Goal: Transaction & Acquisition: Purchase product/service

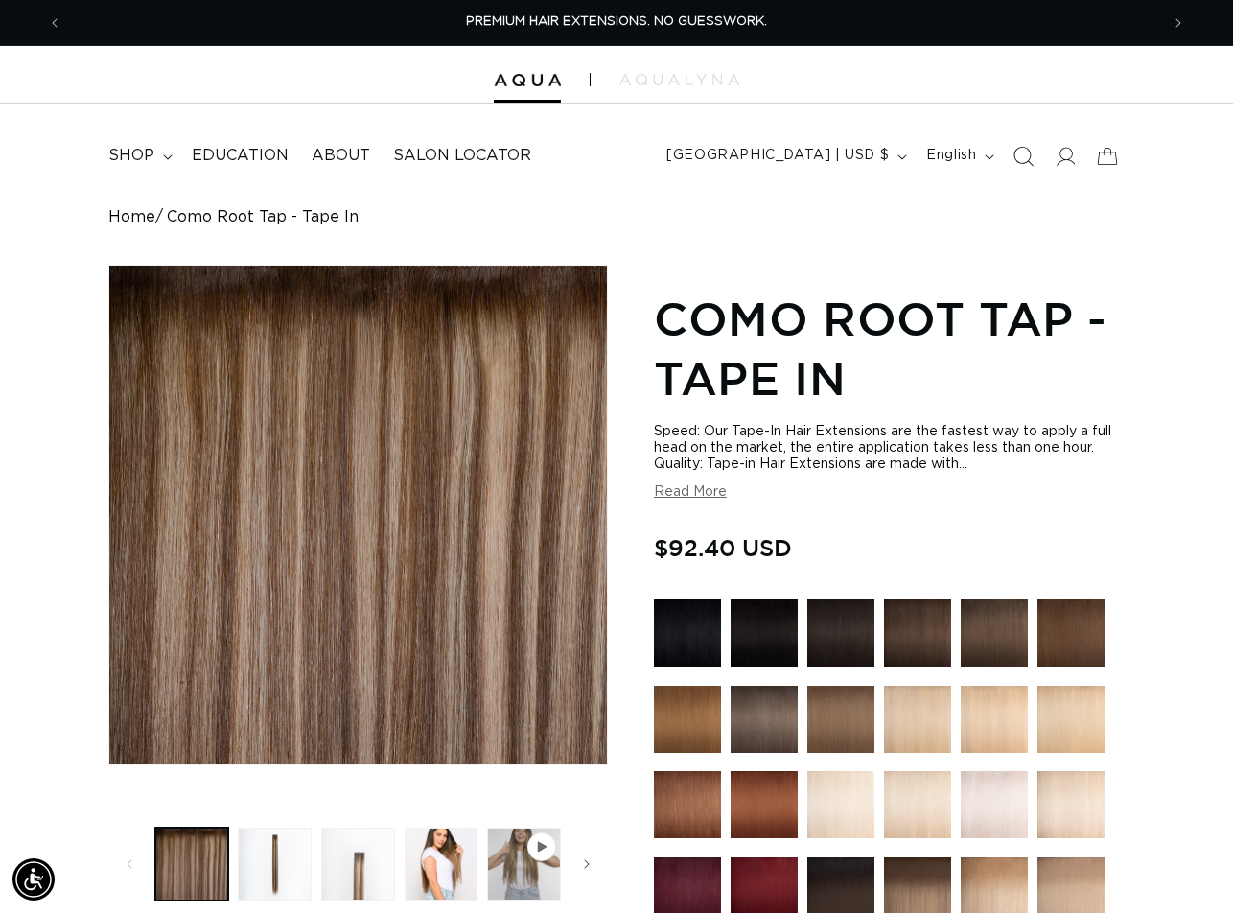
click at [1033, 158] on span "Search" at bounding box center [1023, 156] width 42 height 42
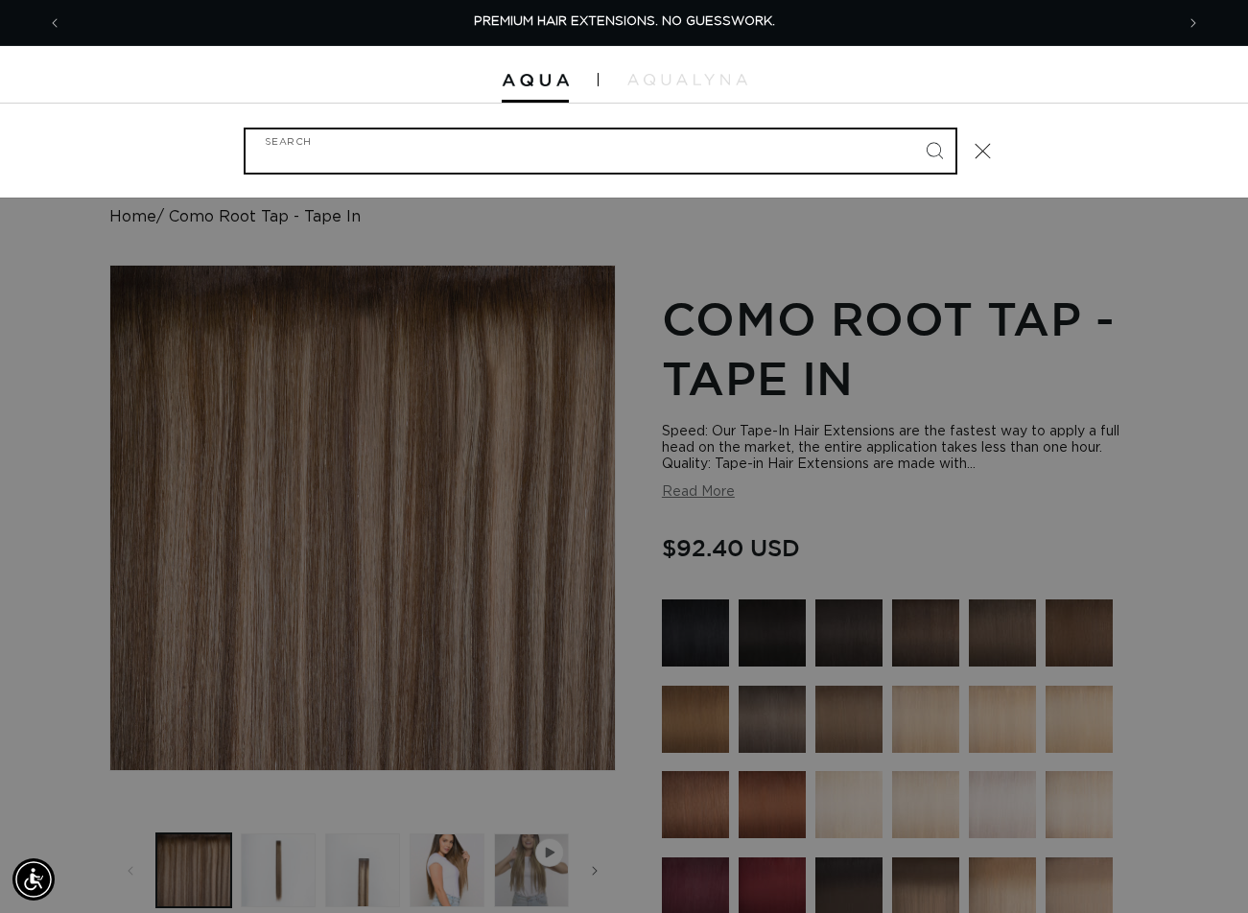
paste input "18" Q WEFT ARCTIC ROOTED"
type input "18" Q WEFT ARCTIC ROOTED"
click at [913, 129] on button "Search" at bounding box center [934, 150] width 42 height 42
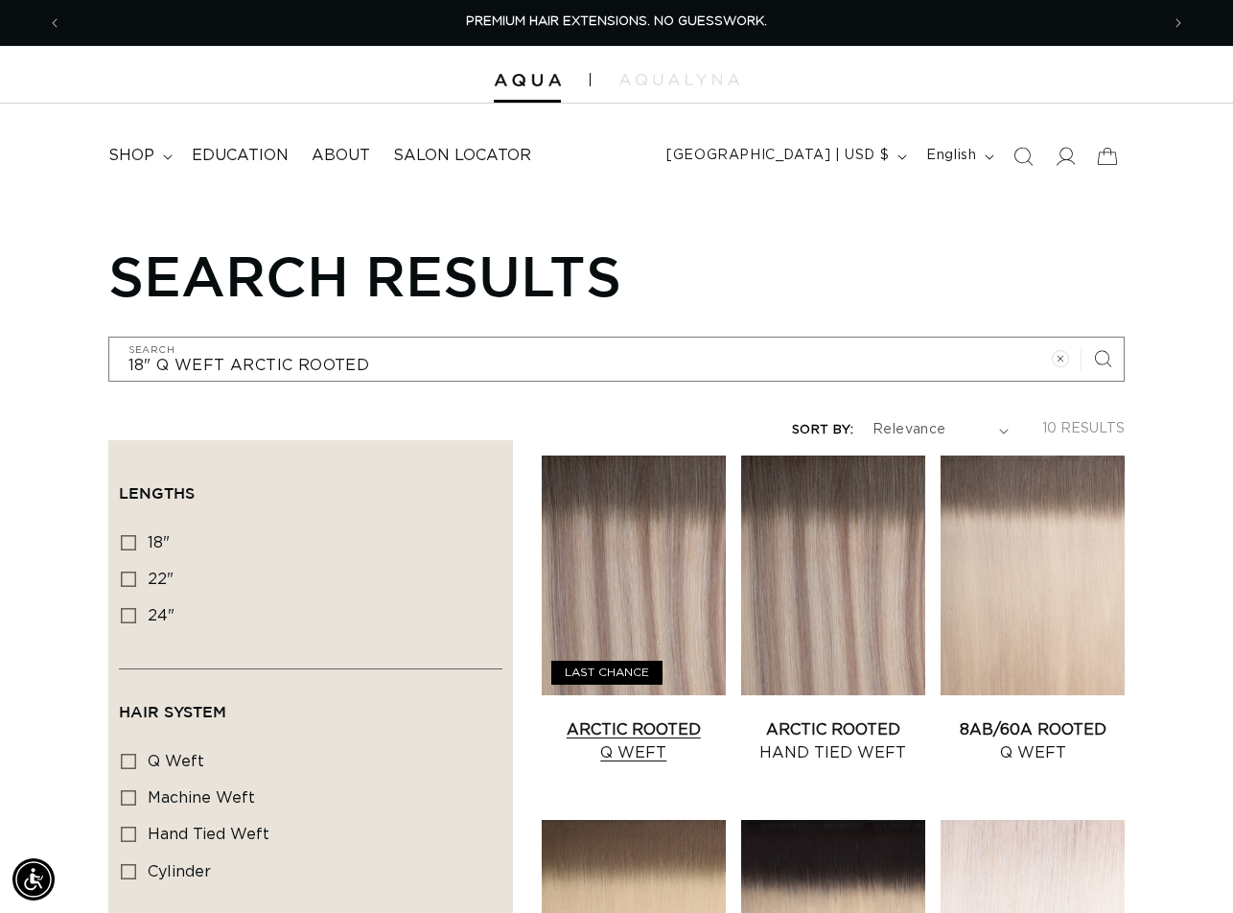
click at [647, 718] on link "Arctic Rooted Q Weft" at bounding box center [634, 741] width 184 height 46
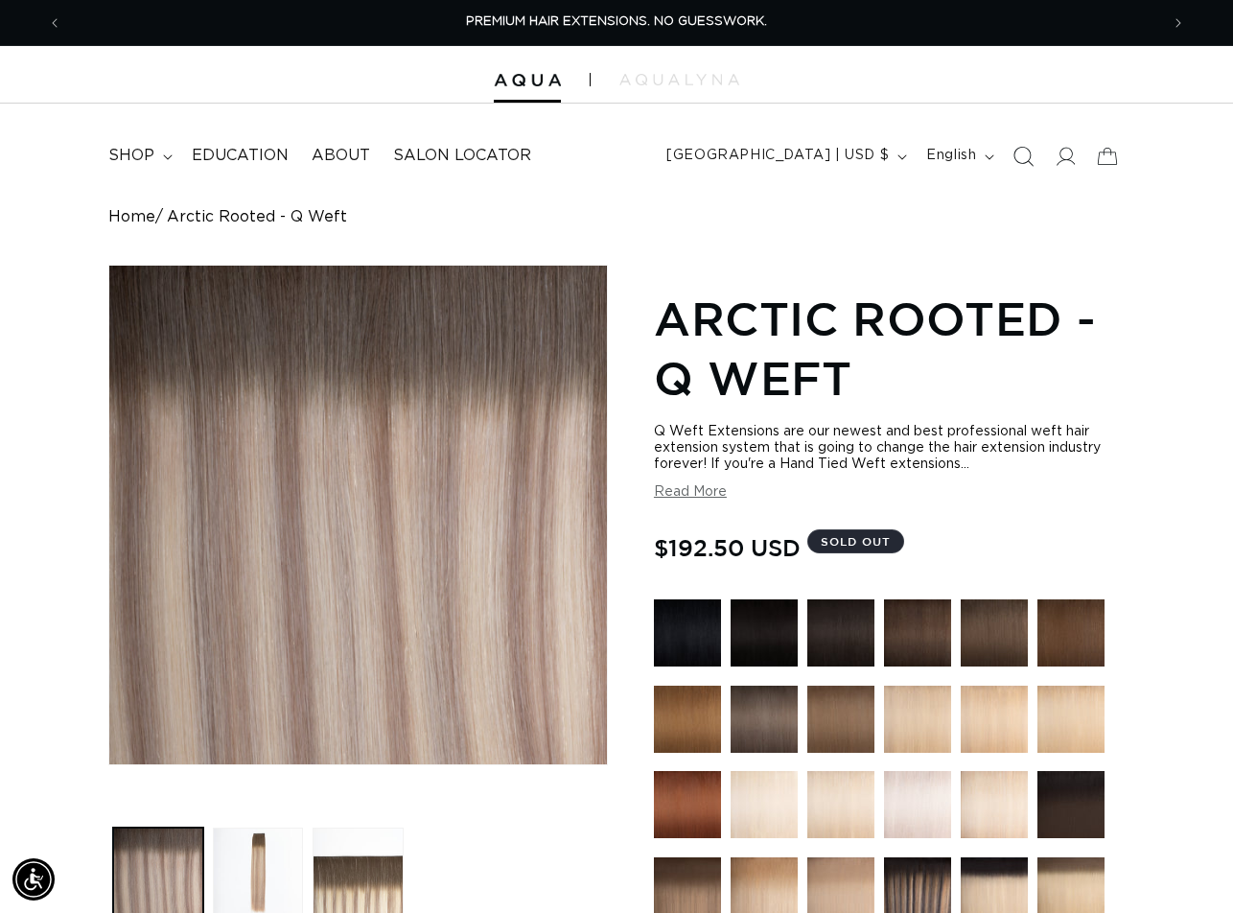
click at [1011, 159] on span "Search" at bounding box center [1023, 156] width 42 height 42
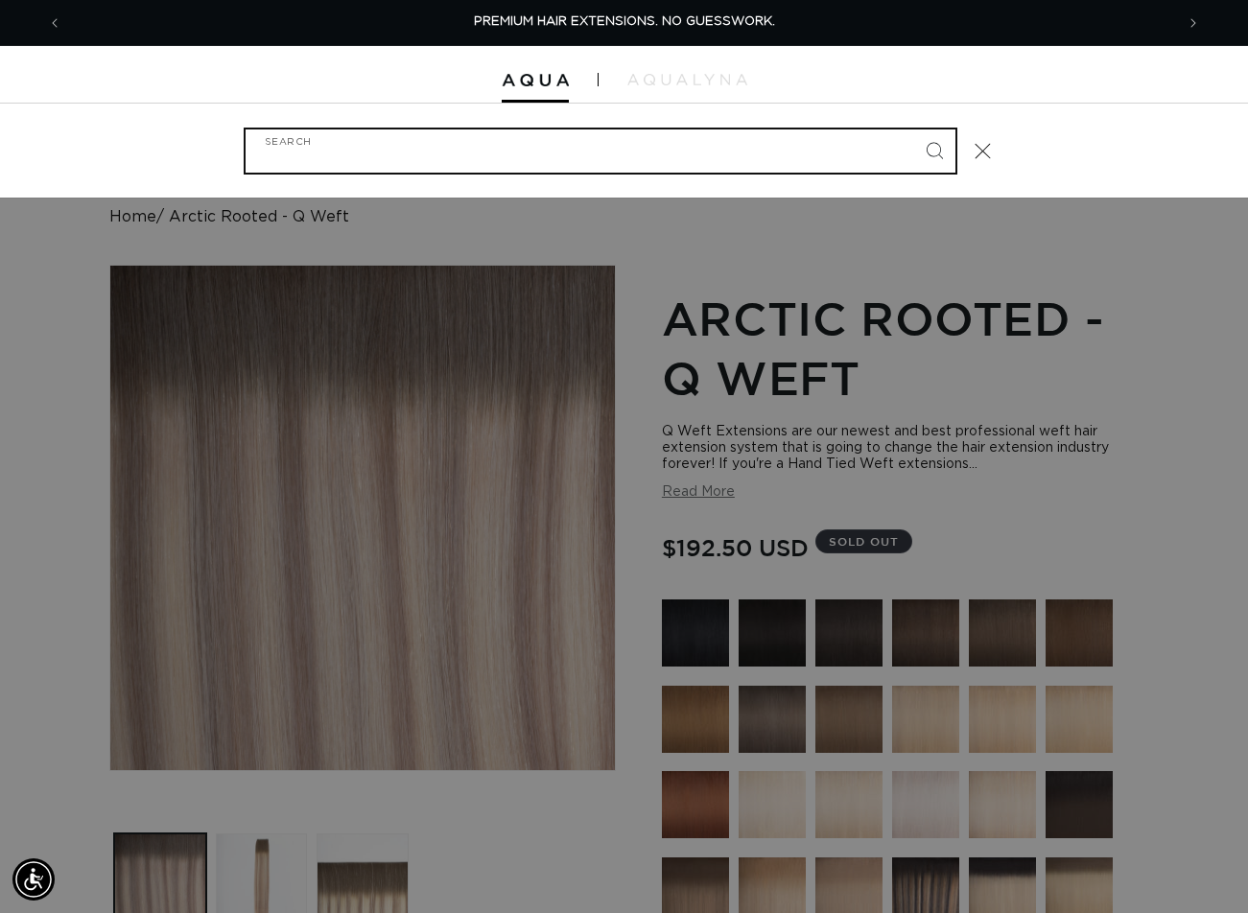
paste input "22" Q WEFT #1"
type input "22" Q WEFT #1"
click at [913, 129] on button "Search" at bounding box center [934, 150] width 42 height 42
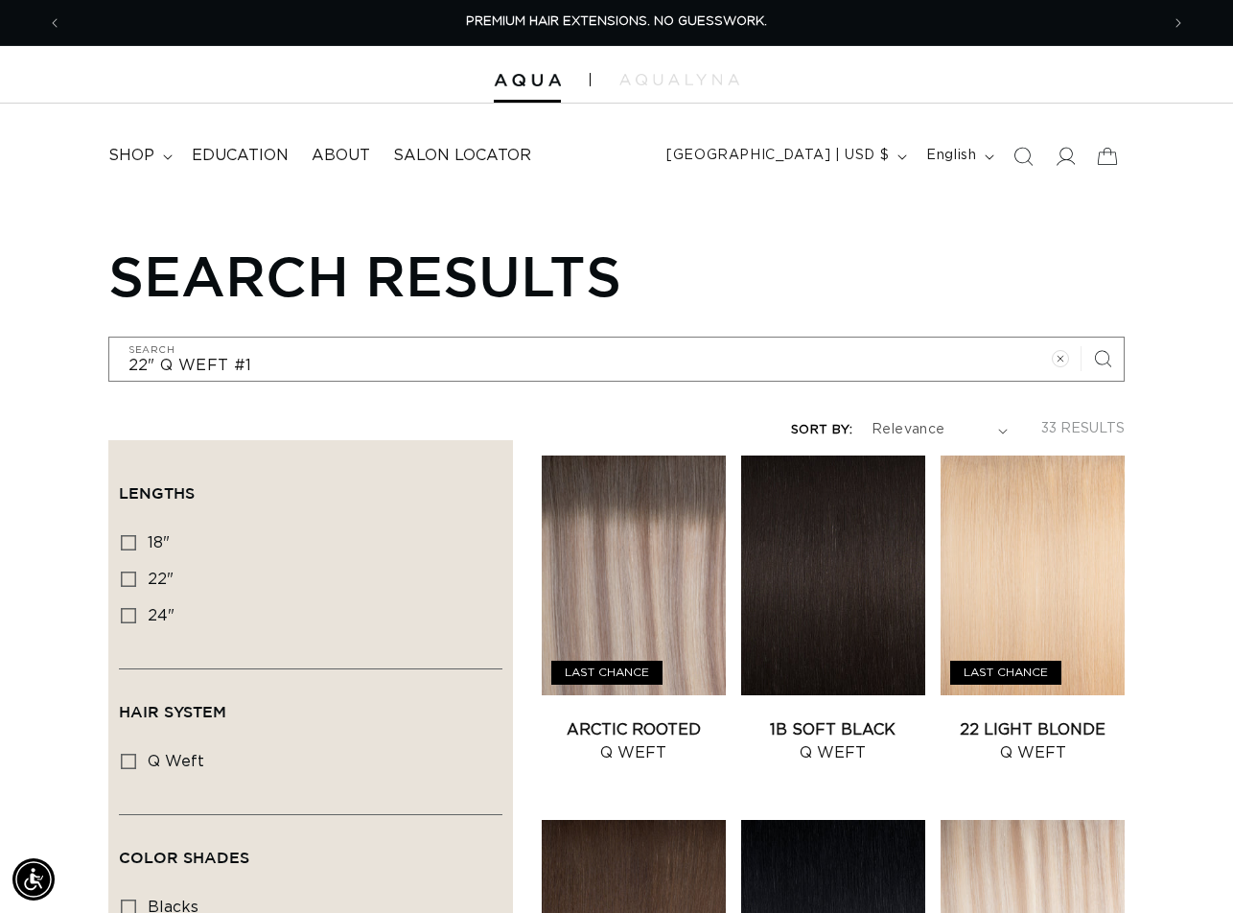
scroll to position [384, 0]
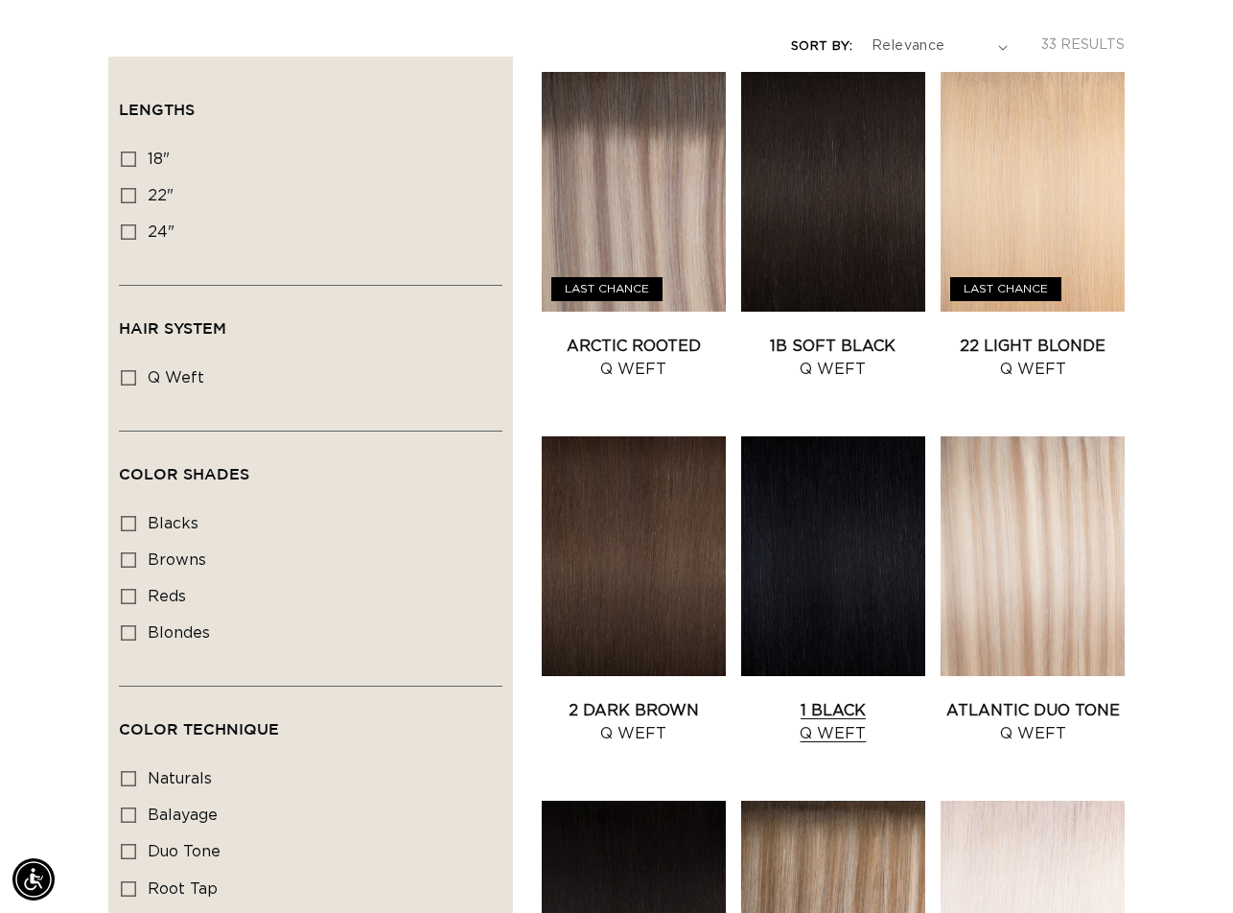
click at [817, 699] on link "1 Black Q Weft" at bounding box center [833, 722] width 184 height 46
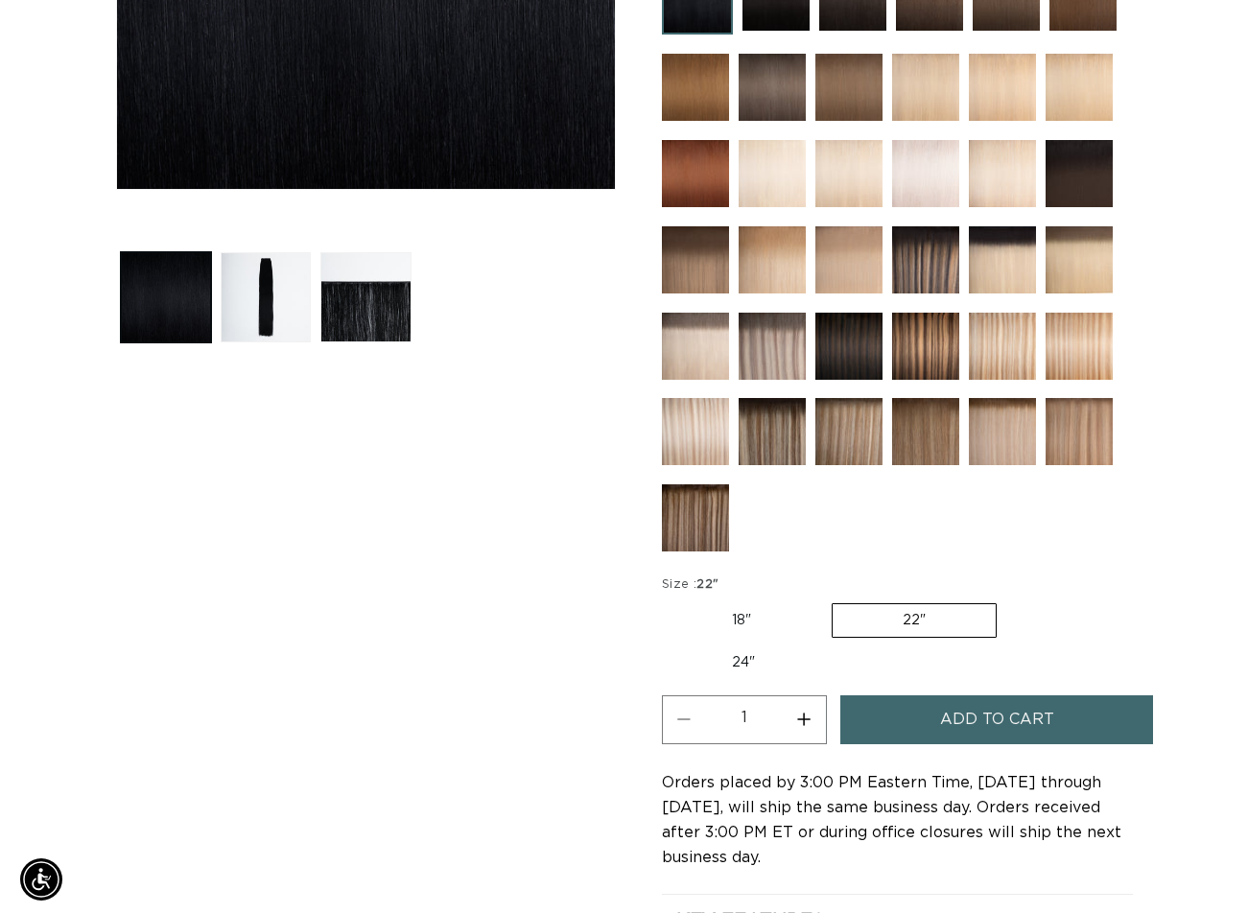
scroll to position [671, 0]
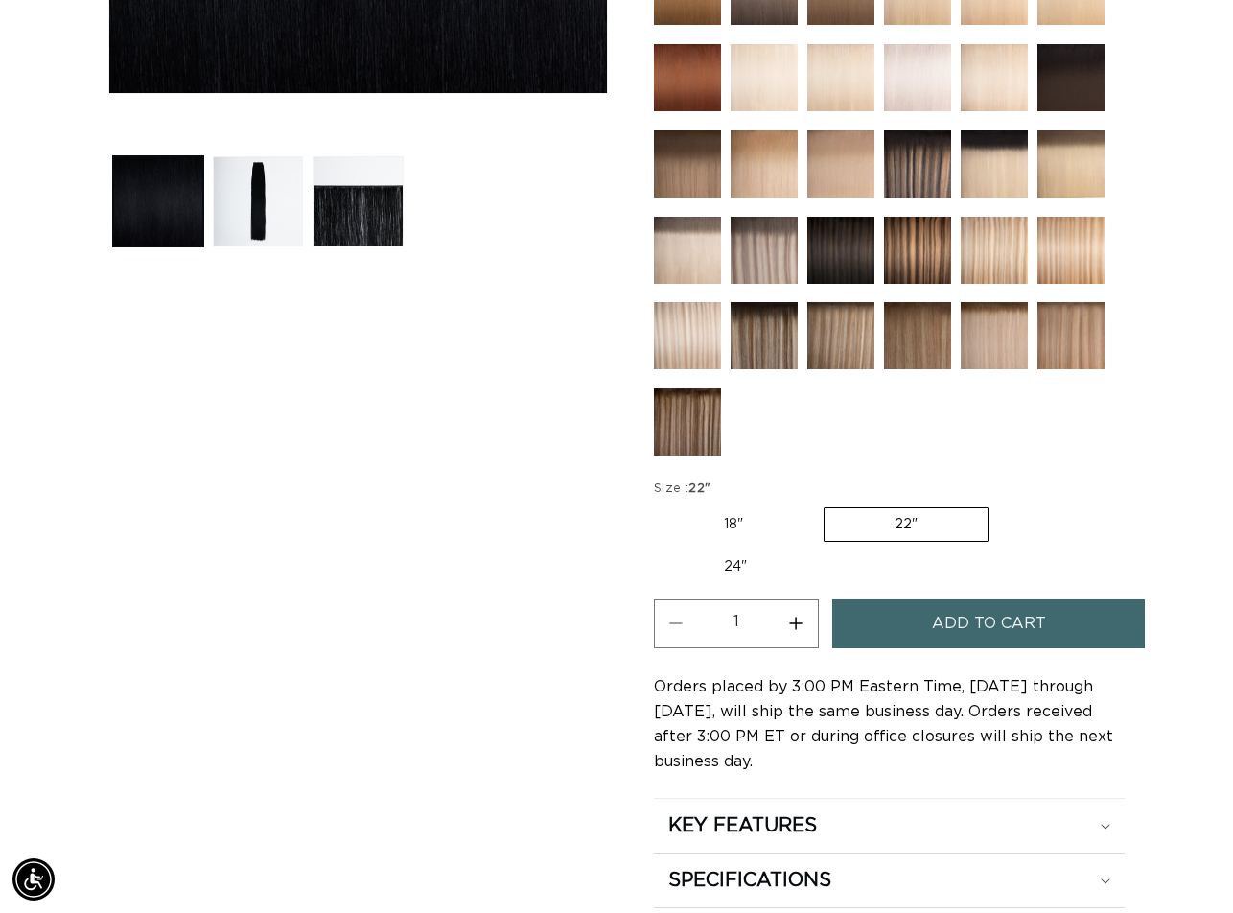
click at [805, 616] on button "Increase quantity for 1 Black - Q Weft" at bounding box center [796, 623] width 43 height 49
type input "2"
click at [932, 617] on span "Add to cart" at bounding box center [989, 623] width 114 height 49
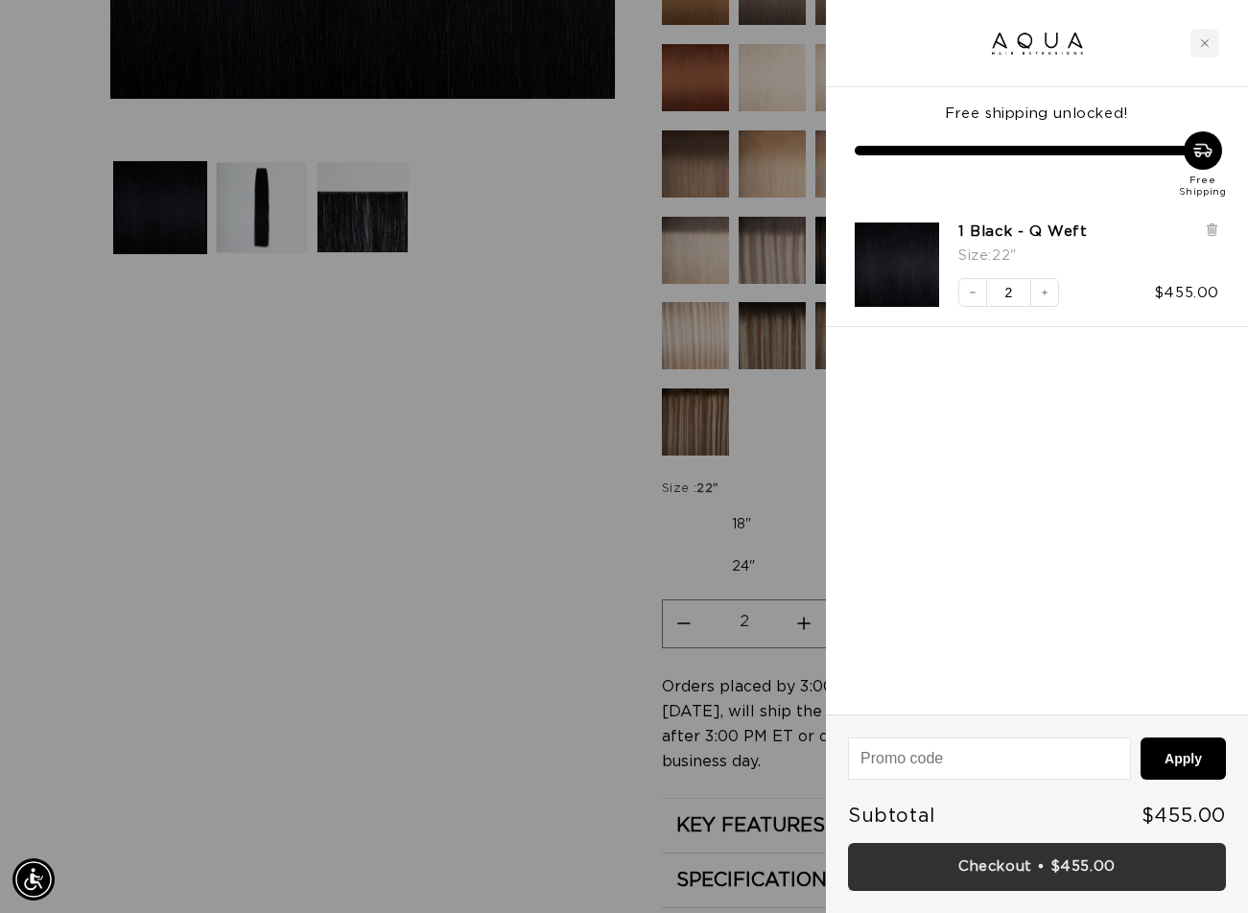
click at [1026, 868] on link "Checkout • $455.00" at bounding box center [1037, 867] width 378 height 49
